Goal: Task Accomplishment & Management: Manage account settings

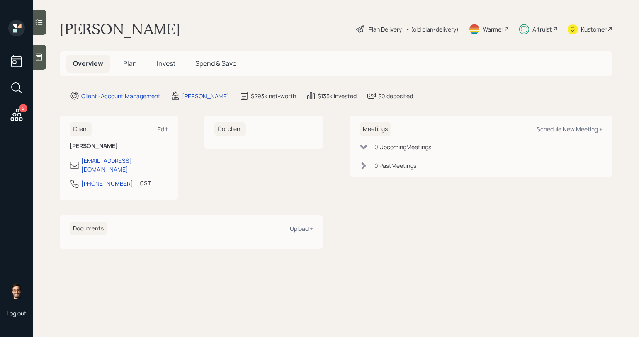
click at [37, 21] on icon at bounding box center [39, 22] width 8 height 8
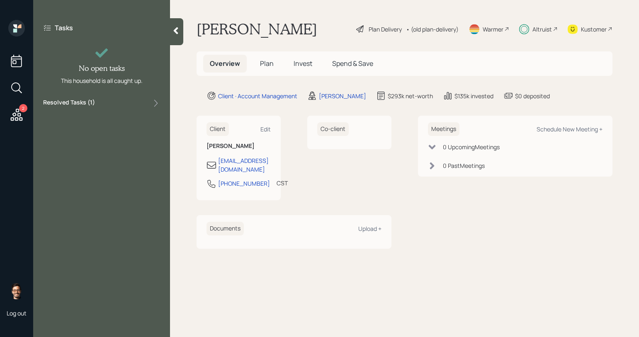
click at [80, 111] on div "Tasks No open tasks This household is all caught up. Resolved Tasks ( 1 )" at bounding box center [101, 66] width 137 height 92
click at [80, 103] on label "Resolved Tasks ( 1 )" at bounding box center [69, 103] width 52 height 10
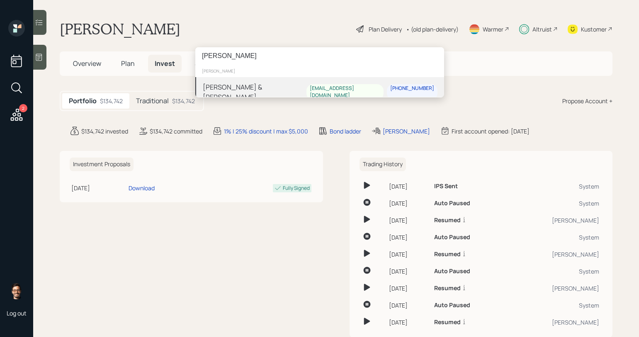
type input "[PERSON_NAME]"
